Goal: Transaction & Acquisition: Purchase product/service

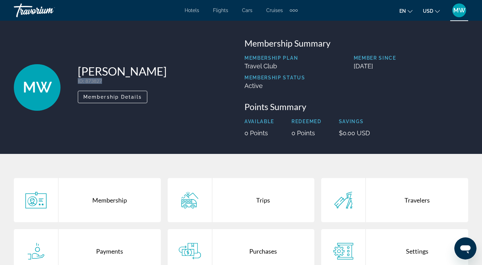
click at [290, 12] on div "Extra navigation items" at bounding box center [294, 10] width 8 height 10
click at [289, 24] on span "Activities" at bounding box center [282, 23] width 20 height 6
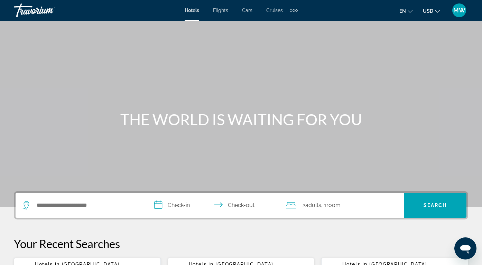
click at [291, 8] on div "Extra navigation items" at bounding box center [294, 10] width 8 height 10
click at [289, 22] on span "Activities" at bounding box center [282, 23] width 20 height 6
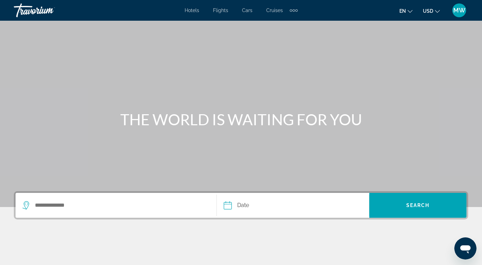
click at [457, 10] on span "MW" at bounding box center [459, 10] width 12 height 7
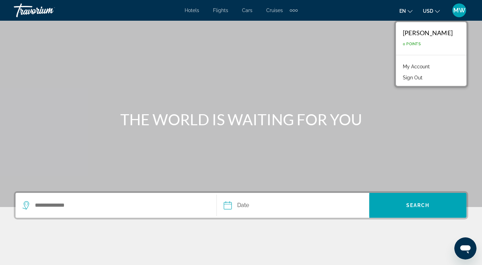
click at [420, 66] on link "My Account" at bounding box center [416, 66] width 34 height 9
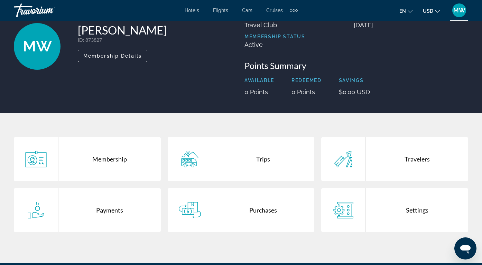
scroll to position [59, 0]
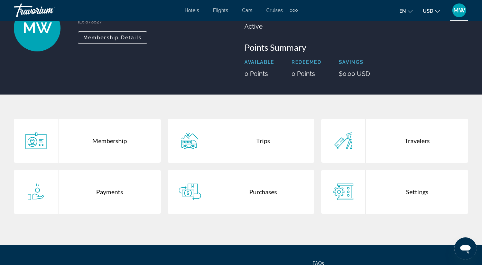
click at [257, 142] on div "Trips" at bounding box center [263, 141] width 102 height 44
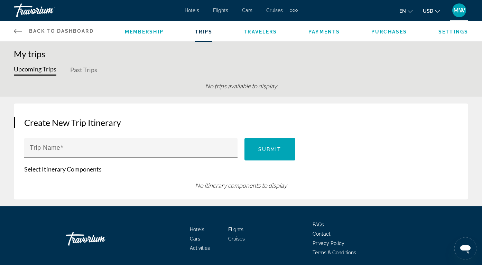
click at [73, 28] on span "Back to Dashboard" at bounding box center [61, 31] width 65 height 6
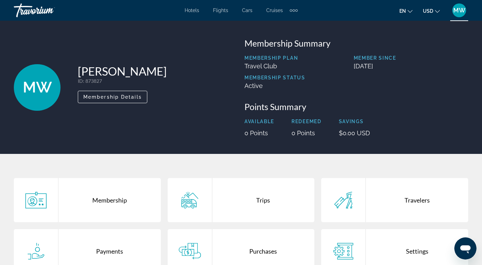
click at [195, 11] on span "Hotels" at bounding box center [192, 11] width 15 height 6
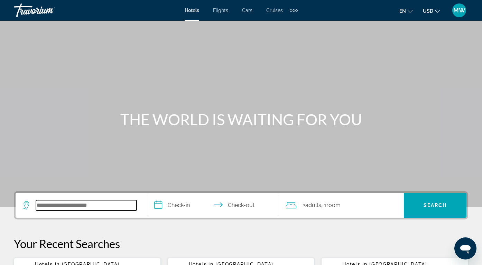
click at [112, 205] on input "Search hotel destination" at bounding box center [86, 206] width 101 height 10
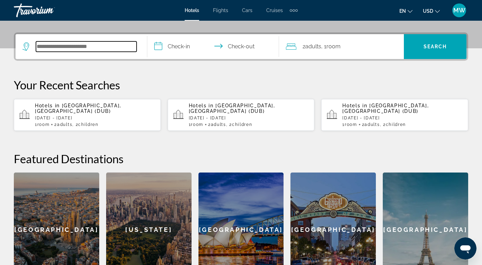
scroll to position [169, 0]
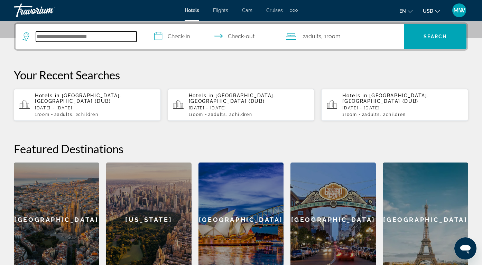
type input "*"
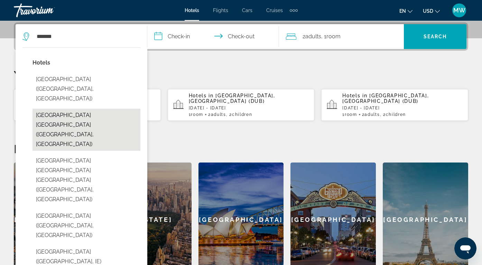
click at [108, 112] on button "Maldron Hotel & Leisure Centre Tallaght (Dublin, IE)" at bounding box center [86, 130] width 108 height 42
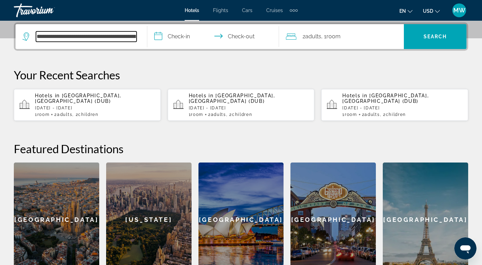
click at [100, 38] on input "**********" at bounding box center [86, 36] width 101 height 10
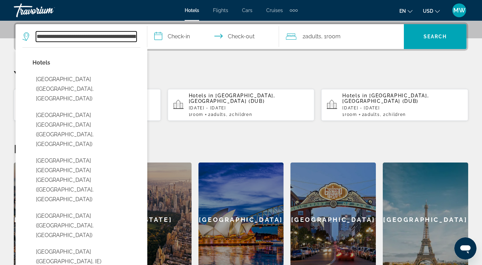
scroll to position [0, 31]
drag, startPoint x: 79, startPoint y: 37, endPoint x: 139, endPoint y: 44, distance: 59.8
click at [138, 44] on div "**********" at bounding box center [81, 36] width 118 height 25
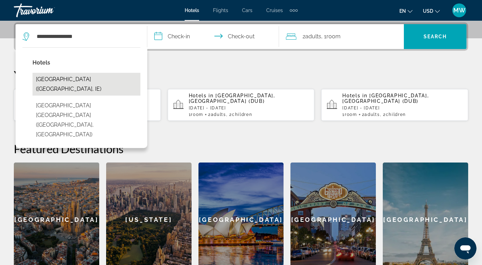
click at [73, 83] on button "Maldron Hotel Newlands Cross (Clondalkin, IE)" at bounding box center [86, 84] width 108 height 23
type input "**********"
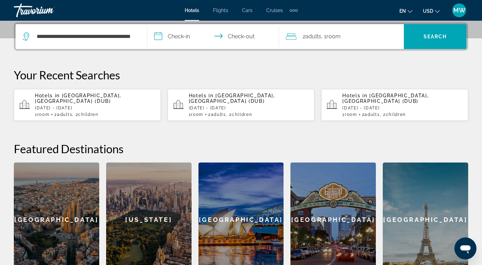
click at [177, 37] on input "**********" at bounding box center [214, 37] width 134 height 27
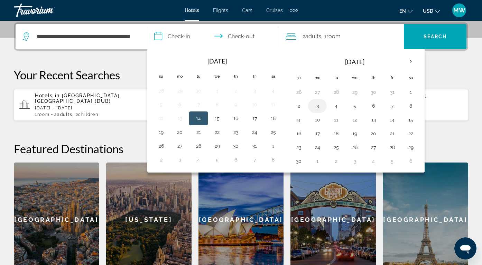
click at [318, 105] on button "3" at bounding box center [317, 106] width 11 height 10
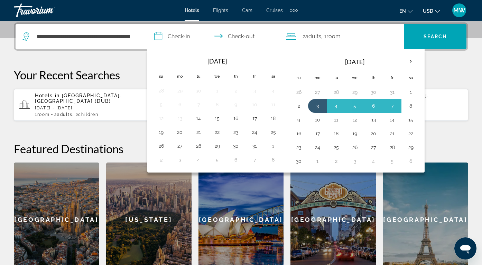
click at [412, 105] on button "8" at bounding box center [410, 106] width 11 height 10
type input "**********"
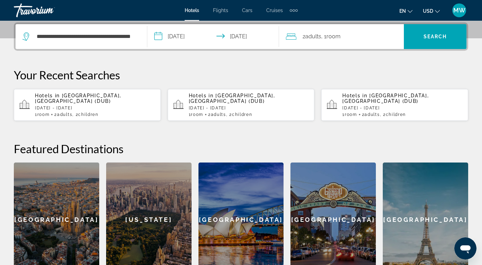
click at [356, 36] on div "2 Adult Adults , 1 Room rooms" at bounding box center [345, 37] width 118 height 10
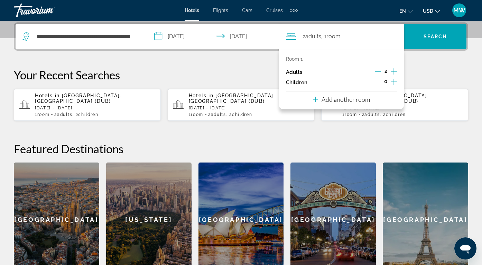
click at [394, 79] on icon "Increment children" at bounding box center [394, 82] width 6 height 8
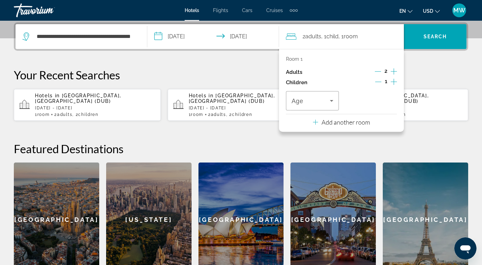
click at [394, 80] on icon "Increment children" at bounding box center [394, 82] width 6 height 8
click at [336, 98] on div "Age" at bounding box center [312, 100] width 53 height 19
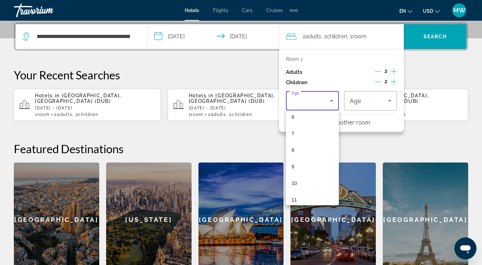
scroll to position [136, 0]
click at [303, 144] on mat-option "10" at bounding box center [312, 151] width 53 height 17
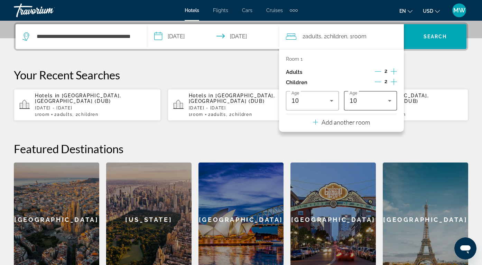
click at [375, 92] on div "10" at bounding box center [370, 100] width 42 height 19
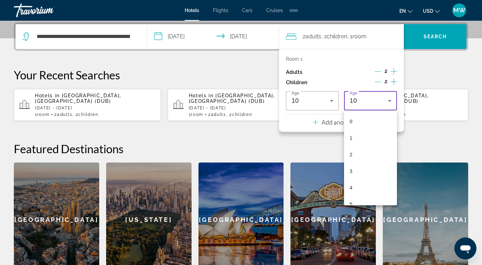
scroll to position [90, 0]
click at [361, 195] on mat-option "10" at bounding box center [370, 197] width 53 height 17
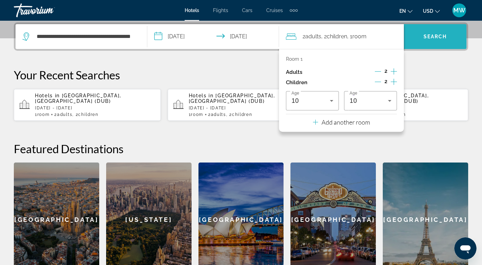
click at [443, 36] on span "Search" at bounding box center [435, 37] width 24 height 6
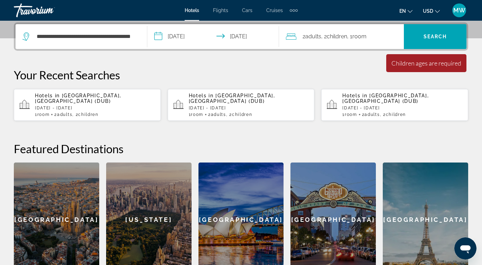
click at [374, 42] on div "2 Adult Adults , 2 Child Children , 1 Room rooms" at bounding box center [345, 36] width 118 height 25
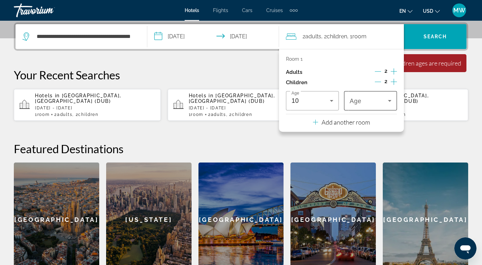
click at [373, 96] on div "Travelers: 2 adults, 2 children" at bounding box center [370, 100] width 42 height 19
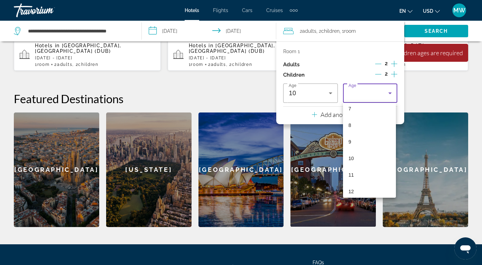
scroll to position [122, 0]
click at [370, 161] on mat-option "10" at bounding box center [369, 158] width 53 height 17
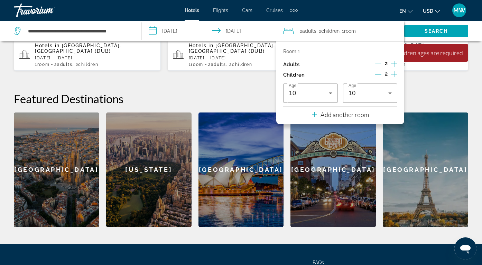
click at [430, 86] on div "**********" at bounding box center [241, 99] width 482 height 255
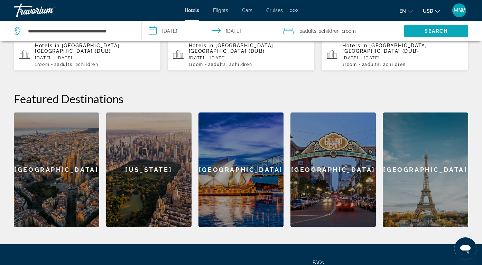
click at [437, 31] on span "Search" at bounding box center [437, 31] width 24 height 6
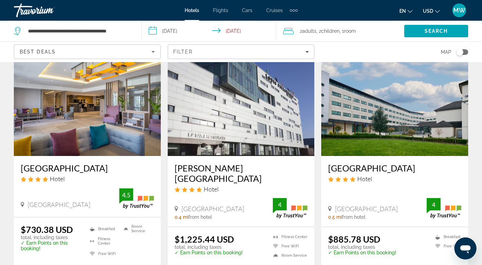
scroll to position [47, 0]
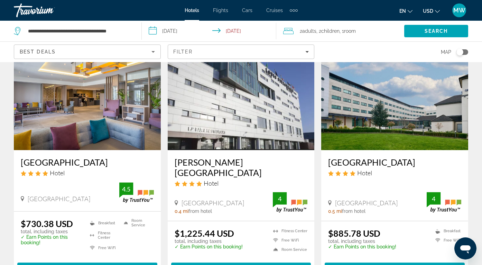
click at [97, 122] on img "Main content" at bounding box center [87, 95] width 147 height 111
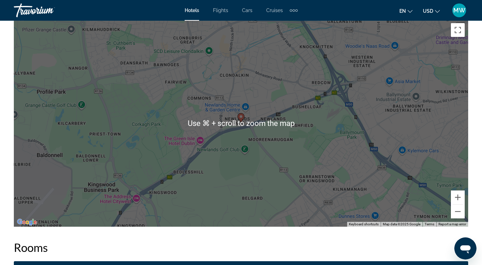
scroll to position [766, 0]
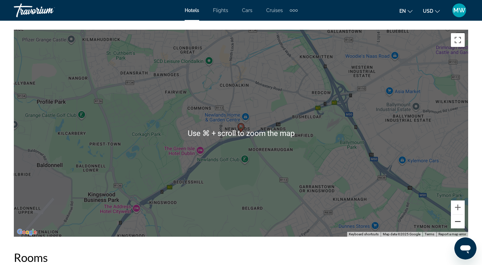
click at [457, 222] on button "Zoom out" at bounding box center [458, 222] width 14 height 14
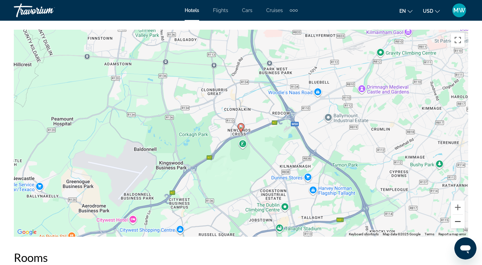
click at [456, 223] on button "Zoom out" at bounding box center [458, 222] width 14 height 14
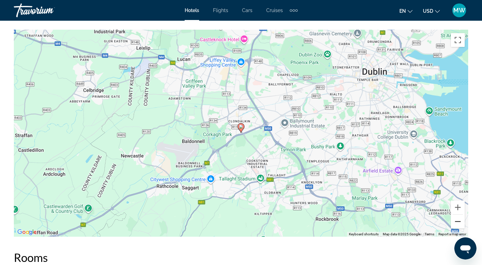
click at [456, 223] on button "Zoom out" at bounding box center [458, 222] width 14 height 14
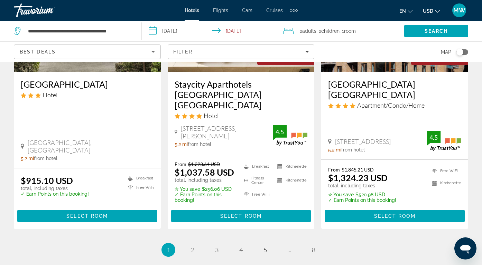
scroll to position [929, 0]
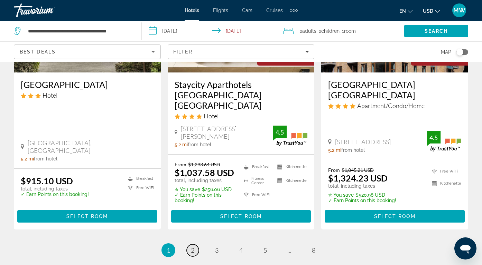
click at [191, 247] on span "2" at bounding box center [192, 251] width 3 height 8
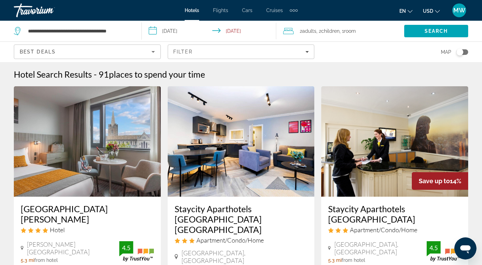
click at [87, 52] on div "Best Deals" at bounding box center [86, 52] width 132 height 8
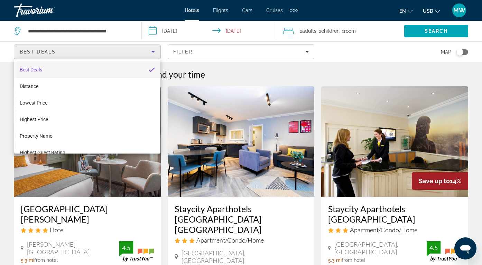
click at [336, 46] on div at bounding box center [241, 132] width 482 height 265
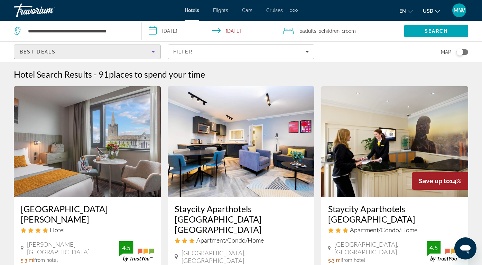
drag, startPoint x: 115, startPoint y: 54, endPoint x: 70, endPoint y: 48, distance: 45.7
click at [70, 48] on div "Best Deals" at bounding box center [86, 52] width 132 height 8
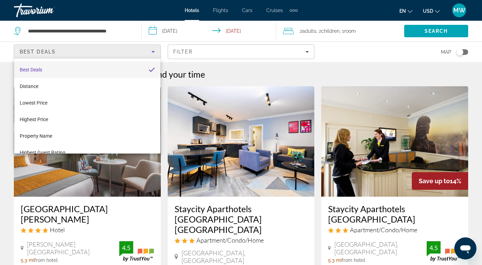
click at [97, 11] on div at bounding box center [241, 132] width 482 height 265
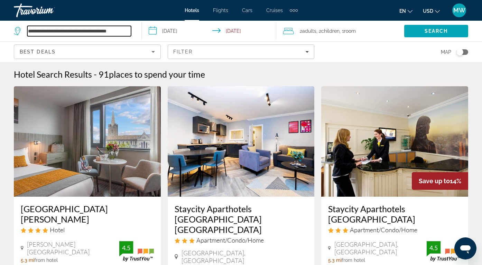
click at [68, 30] on input "**********" at bounding box center [79, 31] width 104 height 10
drag, startPoint x: 28, startPoint y: 30, endPoint x: 314, endPoint y: 55, distance: 286.9
click at [314, 41] on div "**********" at bounding box center [241, 31] width 482 height 21
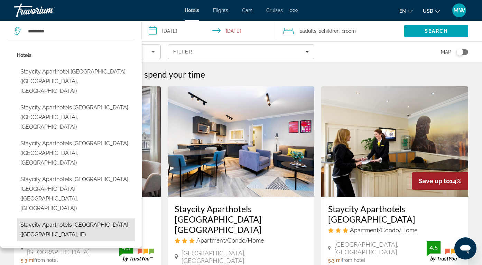
click at [108, 219] on button "Staycity Aparthotels Dublin City Centre (Dublin, IE)" at bounding box center [76, 230] width 118 height 23
type input "**********"
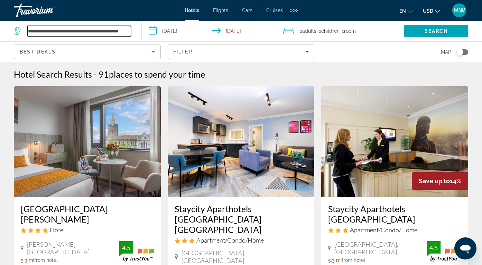
click at [126, 31] on input "**********" at bounding box center [79, 31] width 104 height 10
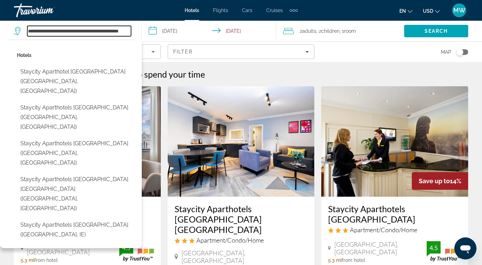
click at [126, 31] on input "**********" at bounding box center [79, 31] width 104 height 10
click at [128, 29] on input "**********" at bounding box center [79, 31] width 104 height 10
click at [179, 35] on input "**********" at bounding box center [211, 32] width 138 height 23
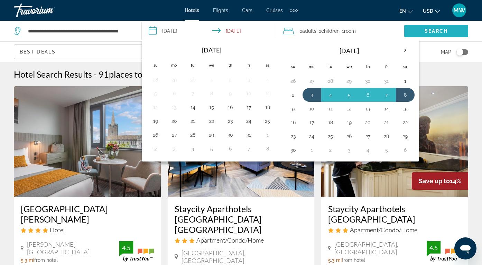
click at [419, 28] on span "Search" at bounding box center [436, 31] width 64 height 17
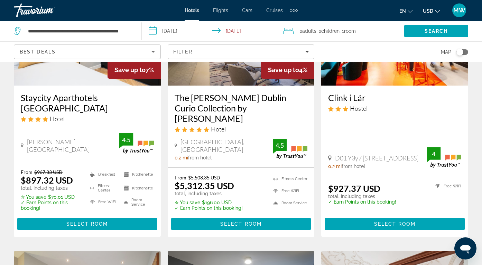
scroll to position [148, 0]
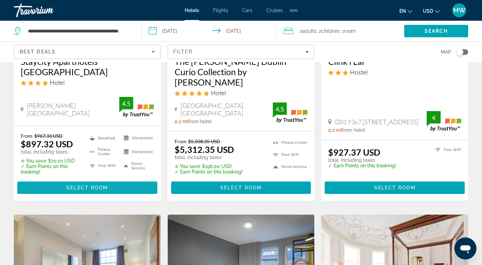
click at [113, 180] on span "Main content" at bounding box center [87, 188] width 140 height 17
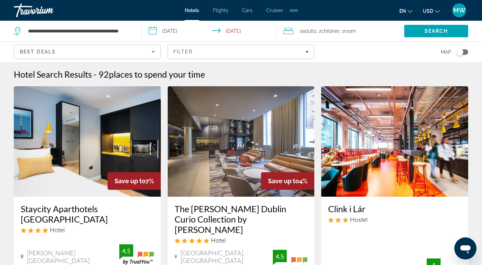
click at [127, 132] on img "Main content" at bounding box center [87, 141] width 147 height 111
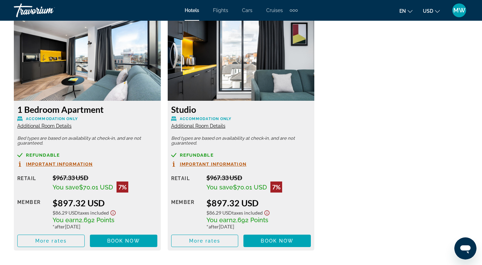
scroll to position [1094, 0]
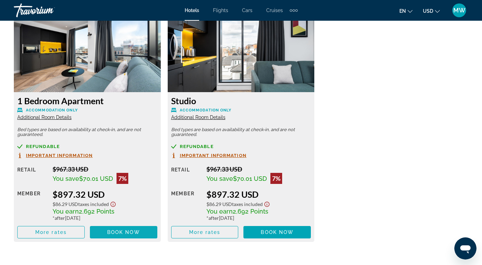
click at [120, 230] on span "Book now" at bounding box center [123, 233] width 33 height 6
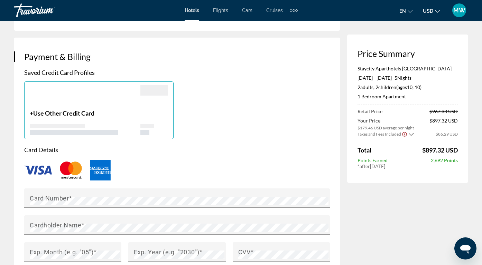
scroll to position [510, 0]
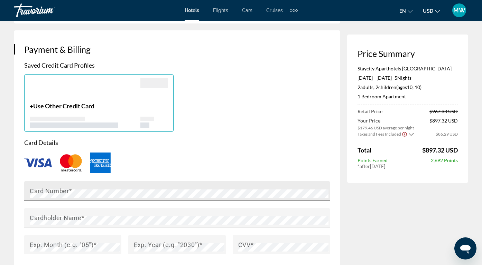
click at [117, 181] on div "Card Number" at bounding box center [179, 190] width 299 height 19
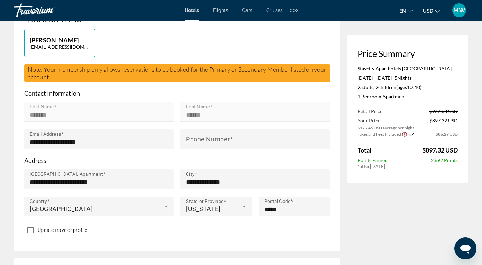
scroll to position [185, 0]
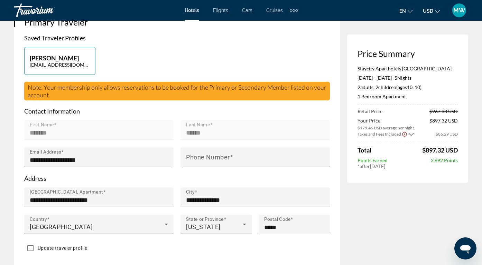
click at [409, 133] on icon "Show Taxes and Fees breakdown" at bounding box center [411, 135] width 5 height 6
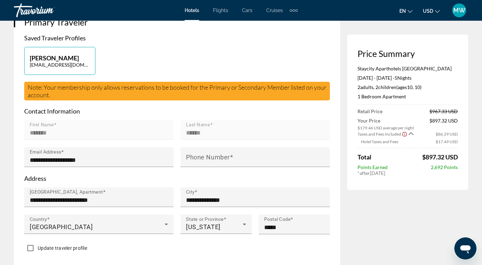
click at [411, 133] on icon "Show Taxes and Fees breakdown" at bounding box center [411, 134] width 5 height 6
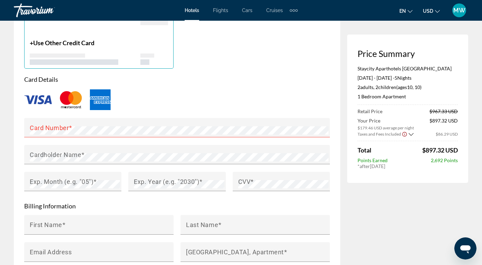
scroll to position [567, 0]
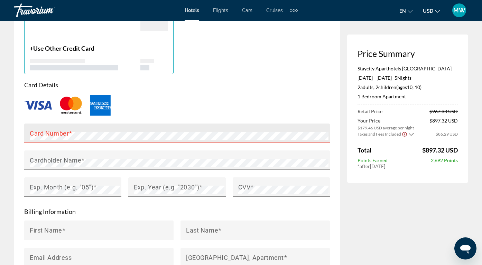
click at [116, 124] on div "Card Number" at bounding box center [179, 133] width 299 height 19
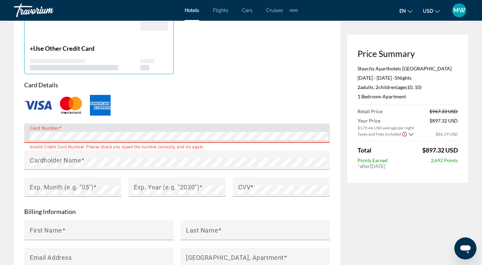
click at [160, 99] on div "Card Details Card Number Invalid Credit Card Number. Please check you typed the…" at bounding box center [177, 142] width 306 height 123
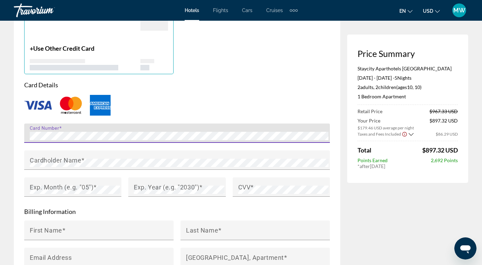
click at [155, 94] on div "Main content" at bounding box center [177, 105] width 306 height 23
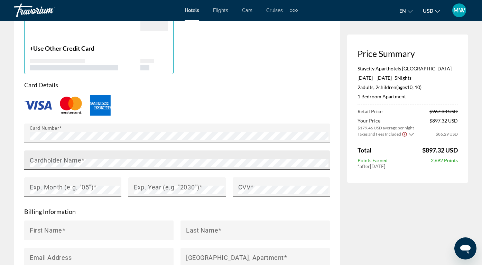
click at [59, 157] on mat-label "Cardholder Name" at bounding box center [56, 160] width 52 height 7
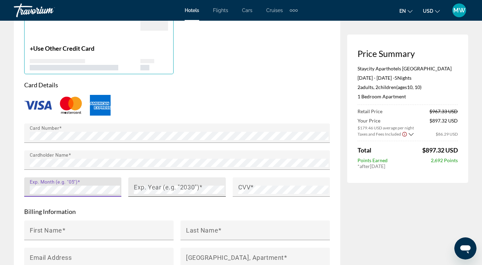
click at [144, 184] on mat-label "Exp. Year (e.g. "2030")" at bounding box center [166, 187] width 65 height 7
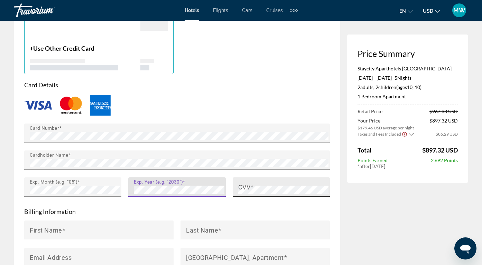
click at [261, 178] on div "CVV" at bounding box center [283, 187] width 90 height 19
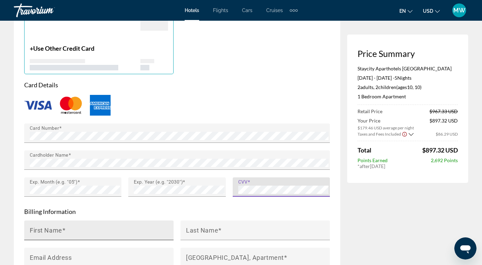
click at [115, 221] on div "First Name" at bounding box center [101, 231] width 142 height 20
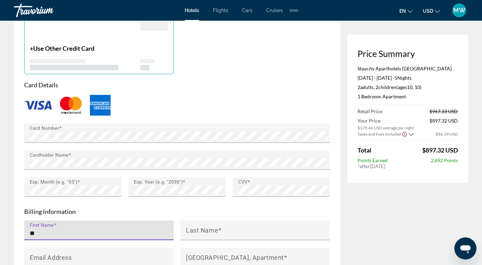
type input "*"
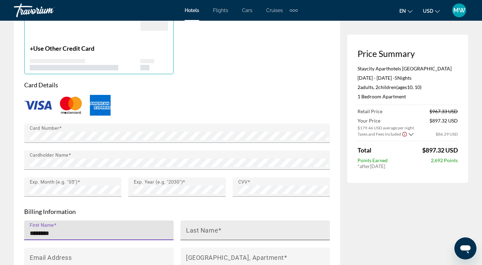
type input "*******"
click at [220, 227] on span "Main content" at bounding box center [219, 230] width 3 height 7
click at [220, 230] on input "Last Name" at bounding box center [257, 234] width 142 height 8
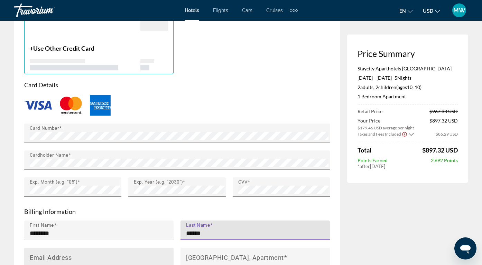
type input "******"
click at [94, 257] on input "Email Address" at bounding box center [101, 261] width 142 height 8
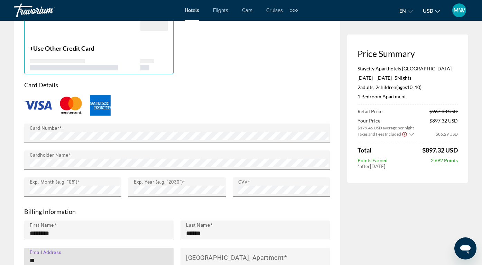
type input "*"
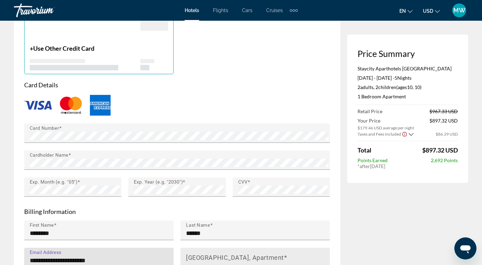
type input "**********"
click at [203, 254] on mat-label "House Number, Street, Apartment" at bounding box center [235, 257] width 98 height 7
click at [203, 257] on input "House Number, Street, Apartment" at bounding box center [257, 261] width 142 height 8
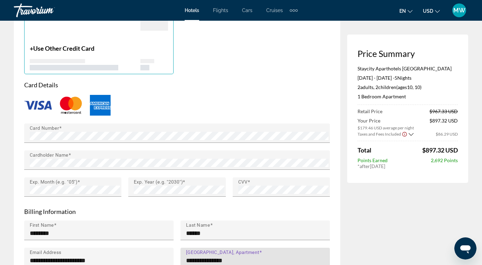
type input "**********"
click at [362, 234] on div "Price Summary Staycity Aparthotels Dublin City Centre Nov 3, 2025 - Nov 8, 2025…" at bounding box center [407, 57] width 121 height 1144
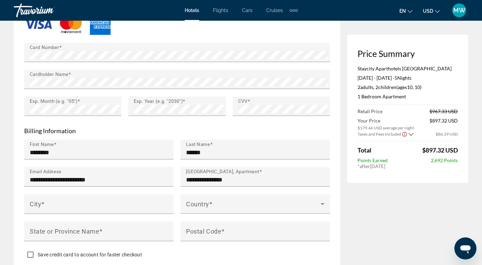
scroll to position [649, 0]
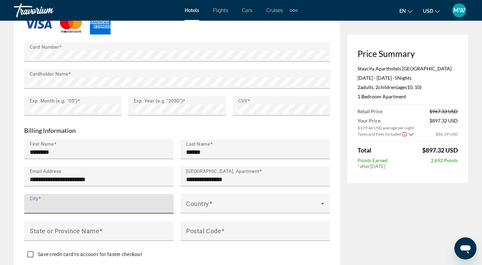
click at [115, 203] on input "City" at bounding box center [101, 207] width 142 height 8
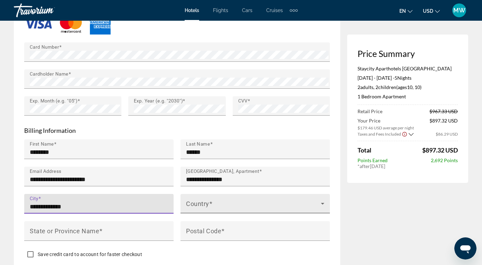
type input "**********"
click at [234, 203] on span "Main content" at bounding box center [253, 207] width 135 height 8
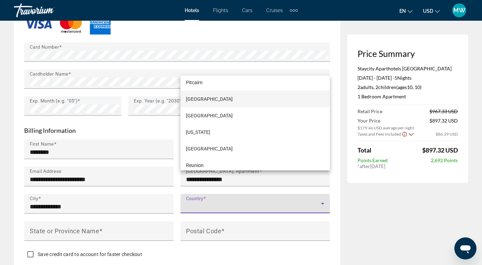
scroll to position [3012, 0]
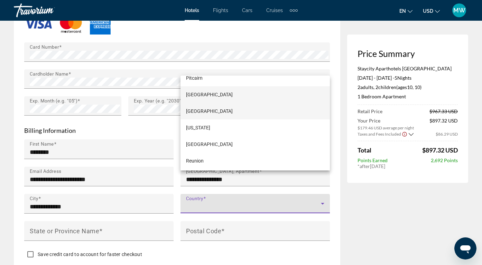
click at [219, 111] on mat-option "Portugal" at bounding box center [254, 111] width 149 height 17
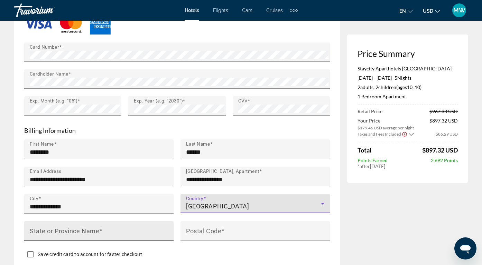
click at [110, 230] on input "State or Province Name" at bounding box center [101, 234] width 142 height 8
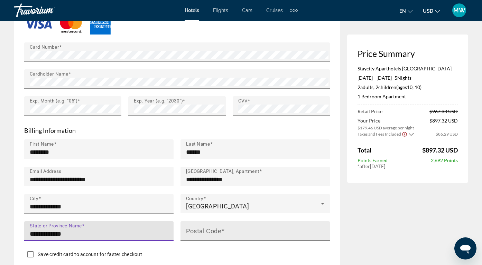
type input "**********"
click at [203, 227] on mat-label "Postal Code" at bounding box center [203, 230] width 35 height 7
click at [203, 230] on input "Postal Code" at bounding box center [257, 234] width 142 height 8
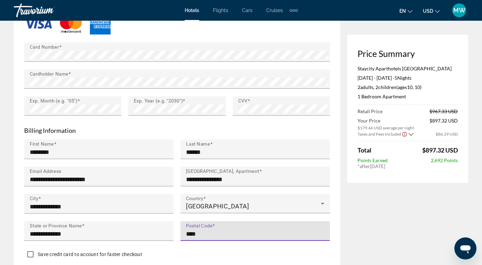
type input "********"
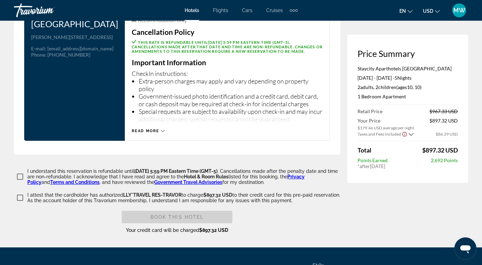
scroll to position [985, 0]
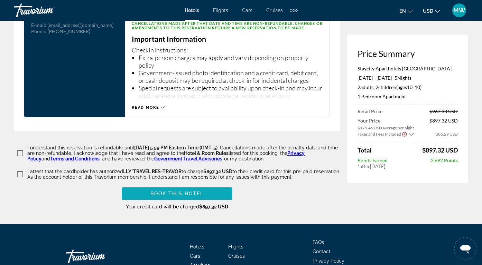
click at [161, 191] on span "Book this hotel" at bounding box center [177, 194] width 54 height 6
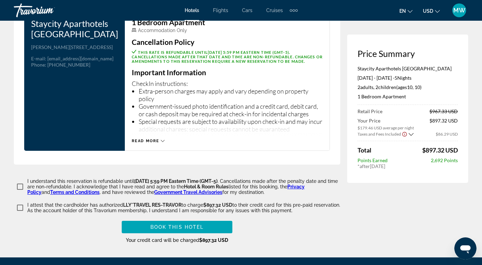
scroll to position [952, 0]
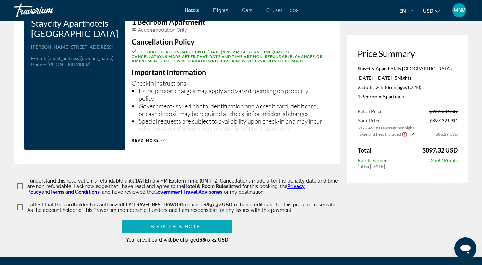
type input "**********"
click at [192, 219] on span "Main content" at bounding box center [177, 227] width 111 height 17
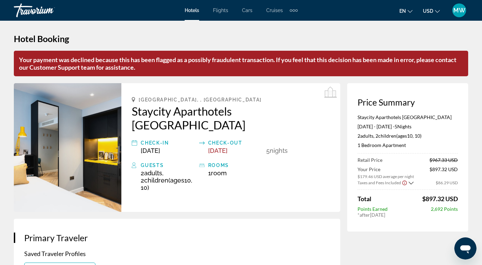
scroll to position [0, 0]
